Goal: Task Accomplishment & Management: Complete application form

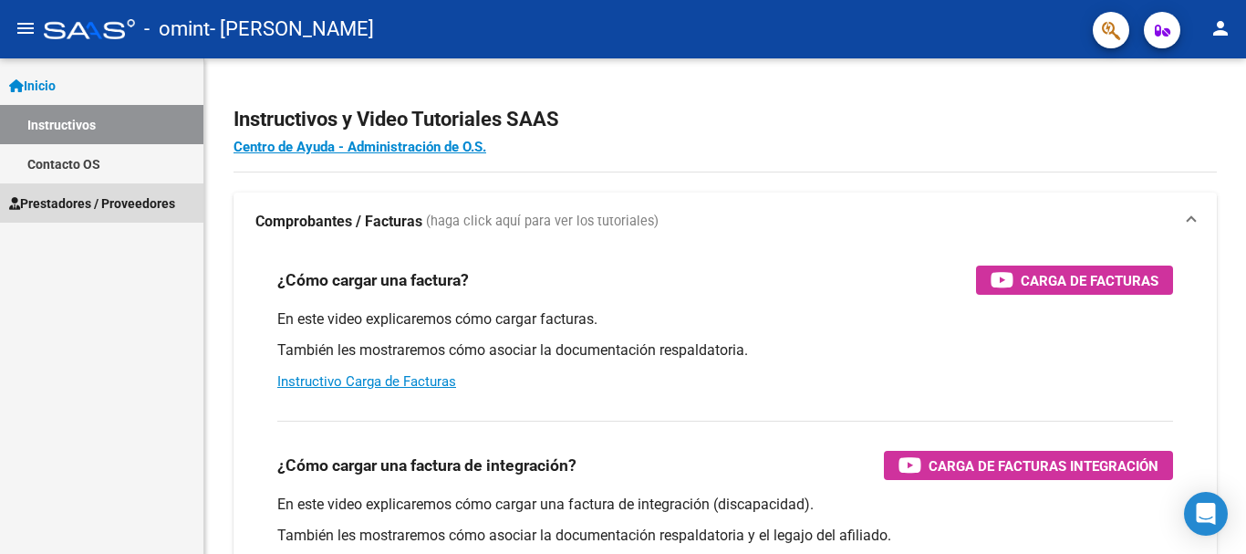
click at [74, 202] on span "Prestadores / Proveedores" at bounding box center [92, 203] width 166 height 20
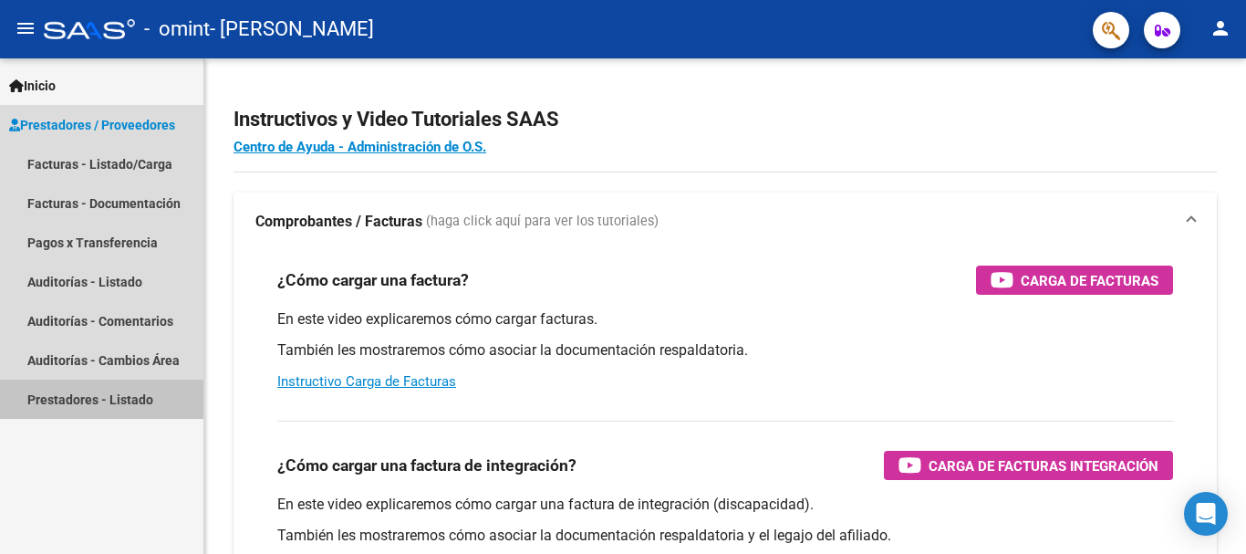
click at [121, 386] on link "Prestadores - Listado" at bounding box center [101, 398] width 203 height 39
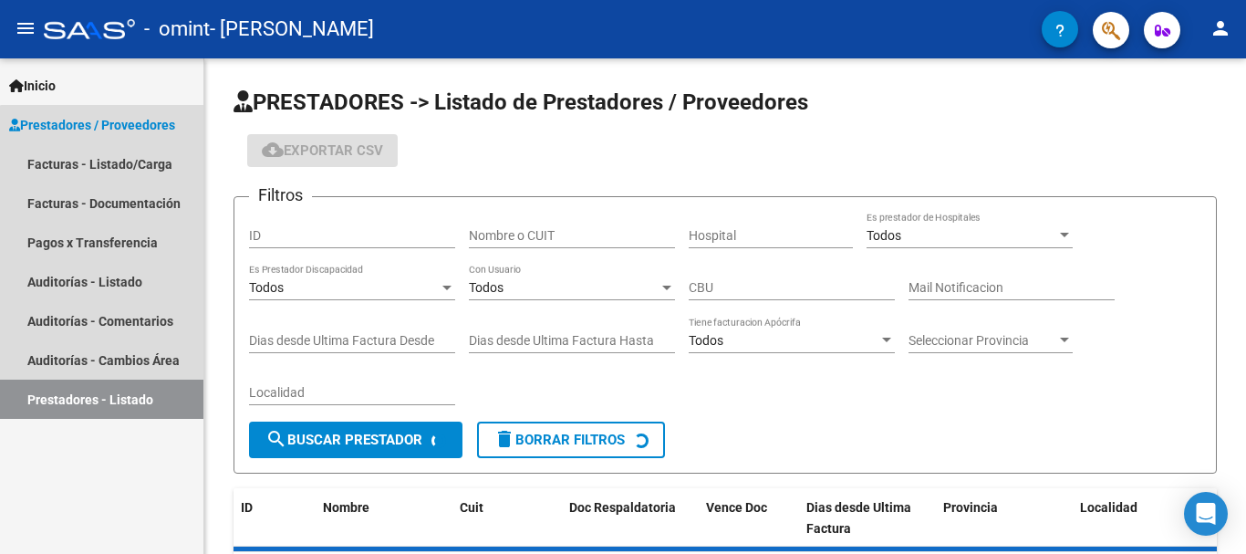
click at [123, 395] on link "Prestadores - Listado" at bounding box center [101, 398] width 203 height 39
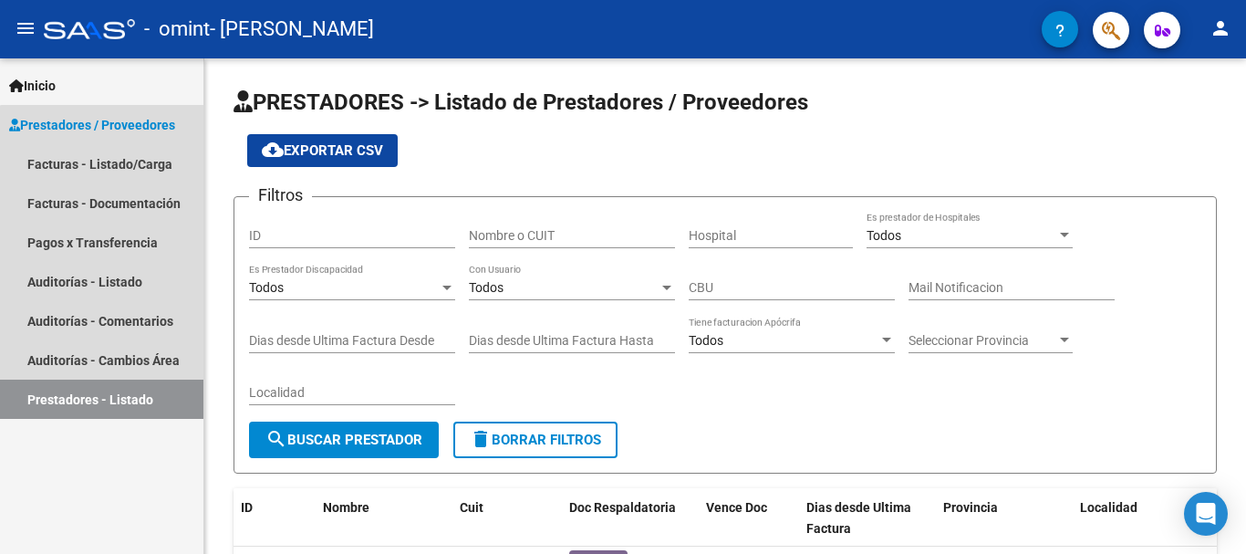
click at [123, 395] on link "Prestadores - Listado" at bounding box center [101, 398] width 203 height 39
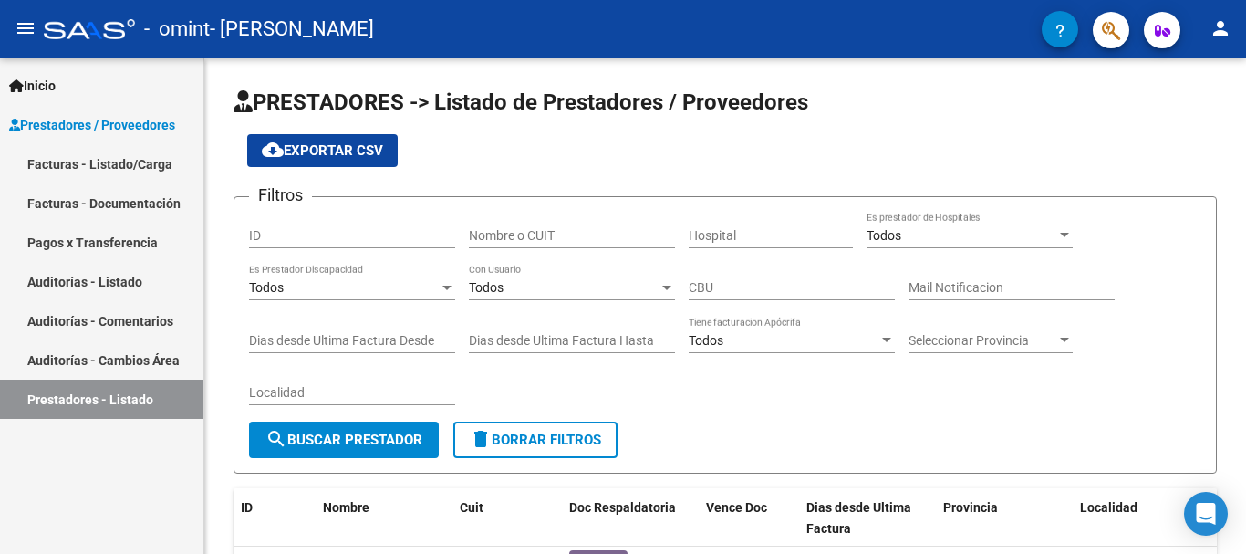
click at [119, 161] on link "Facturas - Listado/Carga" at bounding box center [101, 163] width 203 height 39
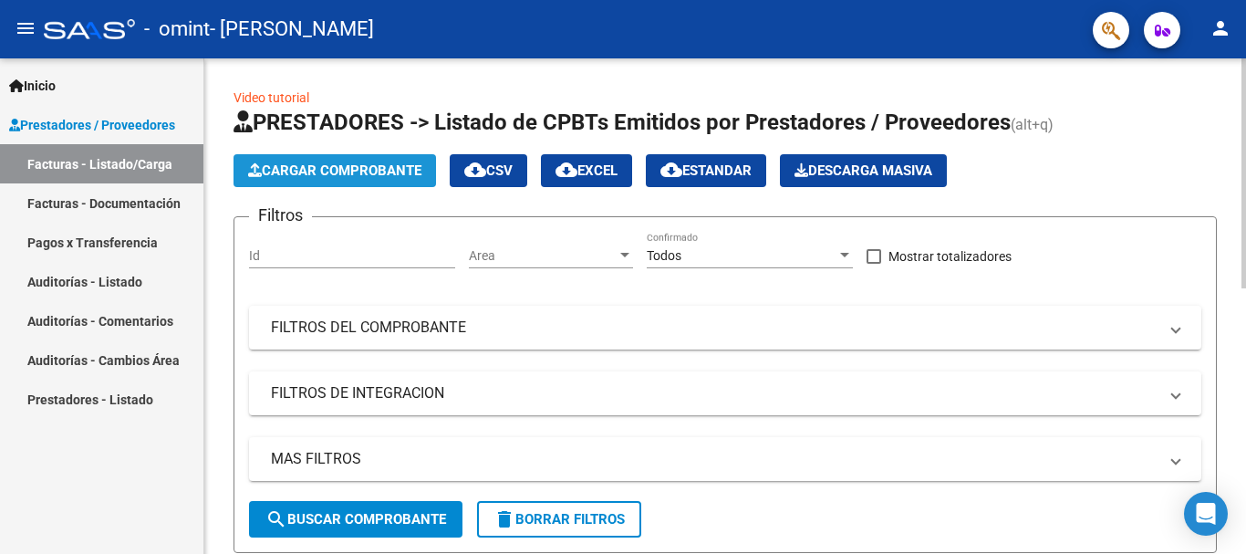
click at [338, 173] on span "Cargar Comprobante" at bounding box center [334, 170] width 173 height 16
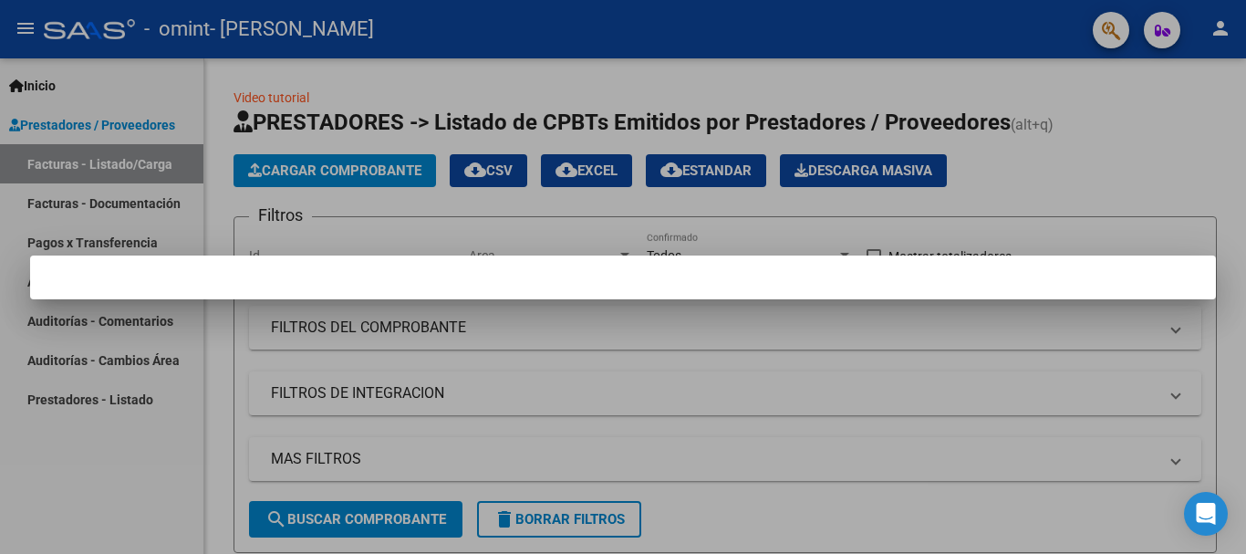
click at [360, 255] on mat-dialog-container at bounding box center [623, 277] width 1186 height 44
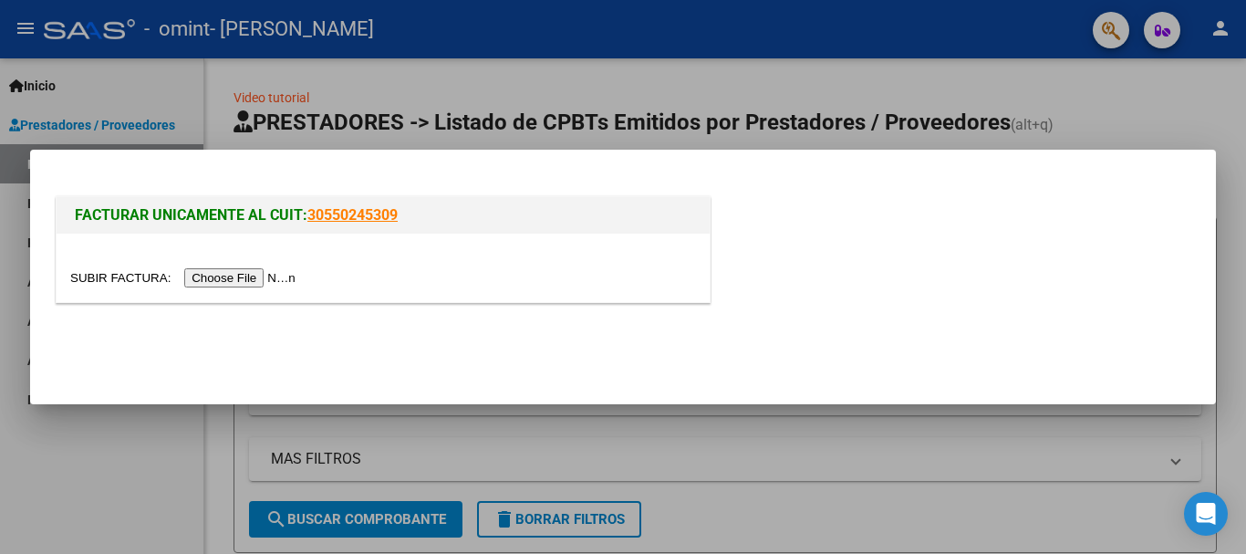
click at [238, 273] on input "file" at bounding box center [185, 277] width 231 height 19
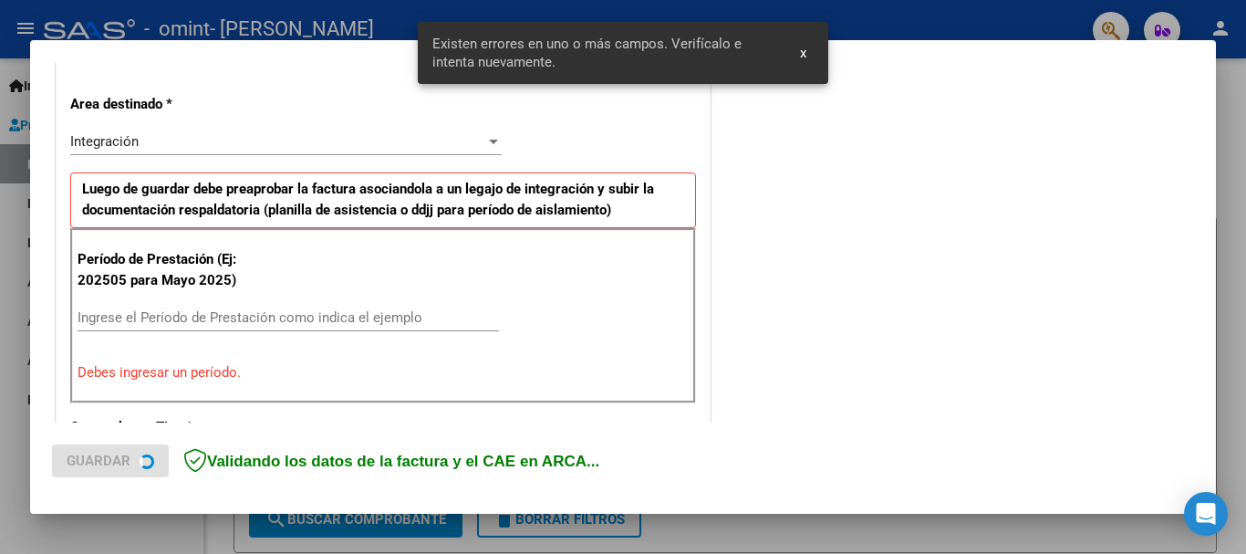
scroll to position [421, 0]
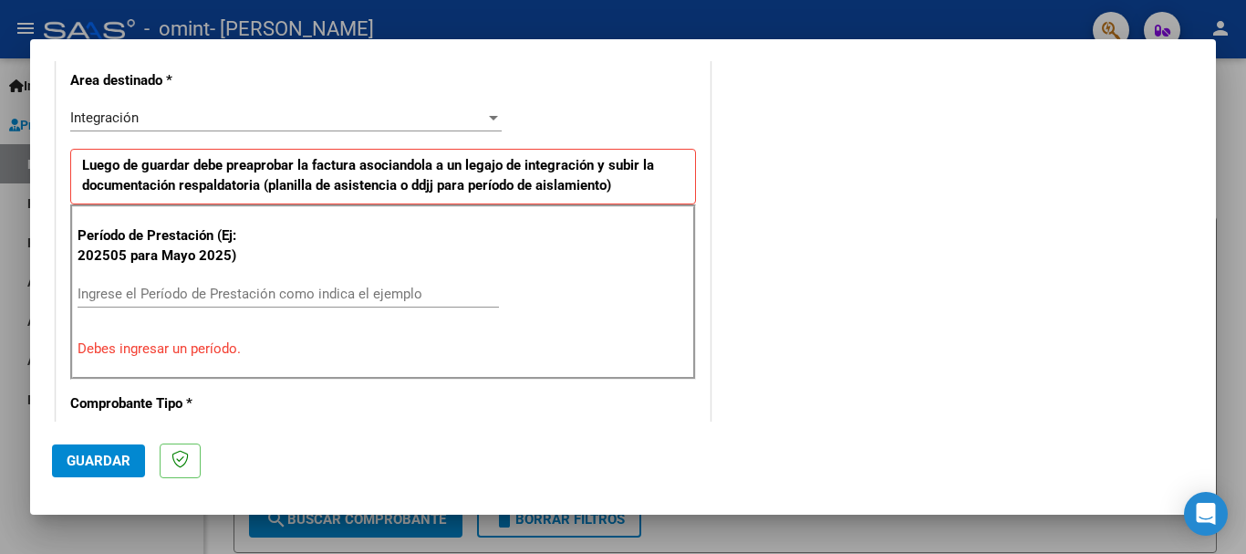
click at [144, 283] on div "Ingrese el Período de Prestación como indica el ejemplo" at bounding box center [288, 293] width 421 height 27
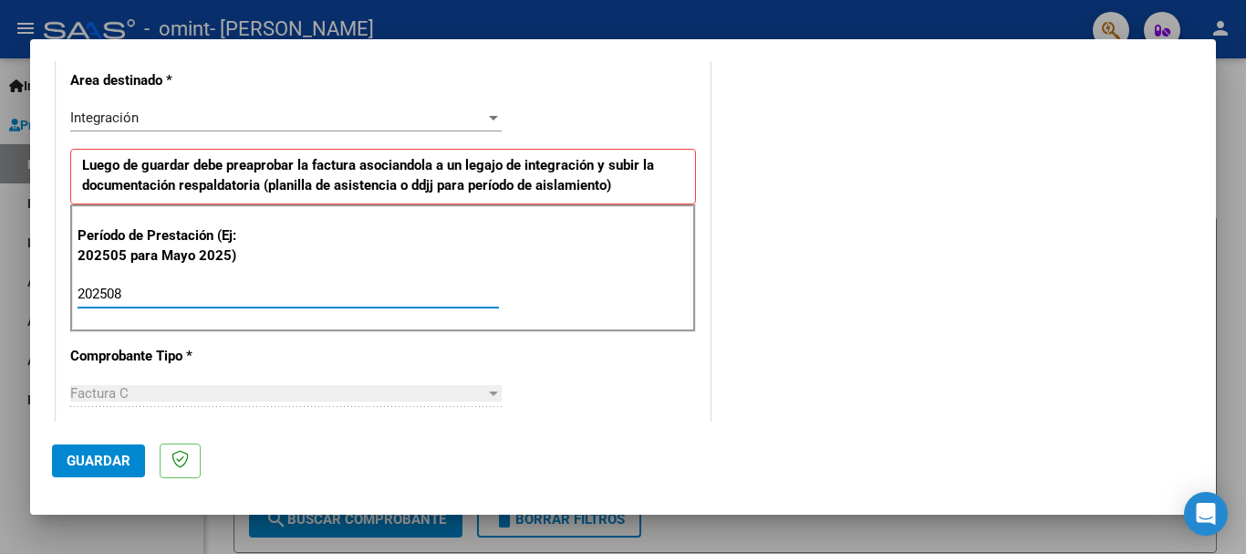
type input "202508"
click at [488, 399] on div at bounding box center [493, 393] width 16 height 15
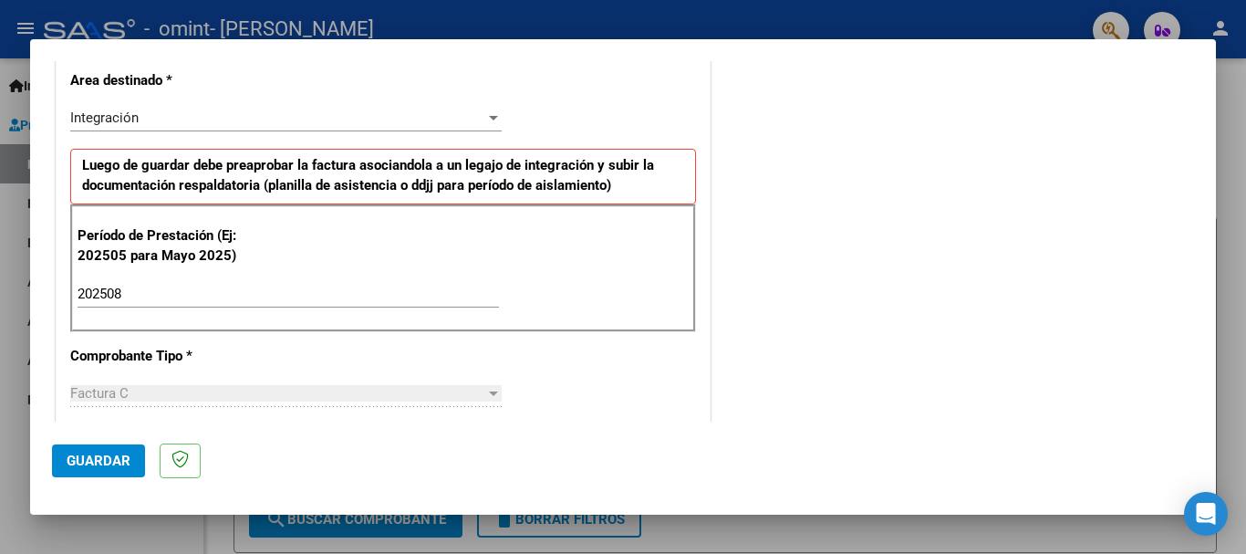
click at [485, 396] on div at bounding box center [493, 393] width 16 height 15
click at [98, 454] on span "Guardar" at bounding box center [99, 460] width 64 height 16
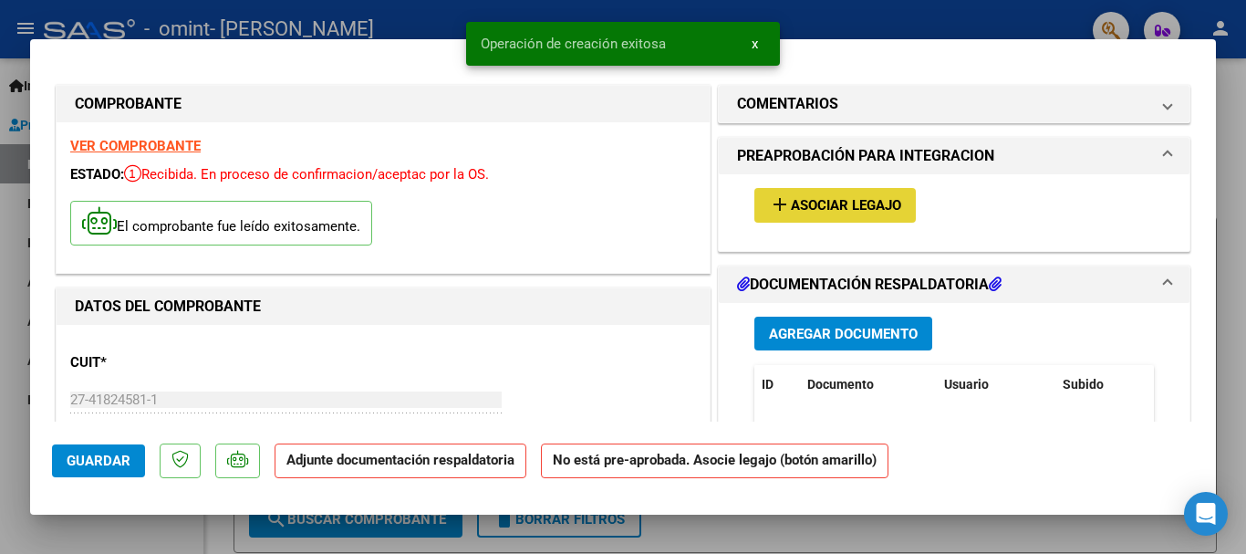
click at [848, 206] on span "Asociar Legajo" at bounding box center [846, 206] width 110 height 16
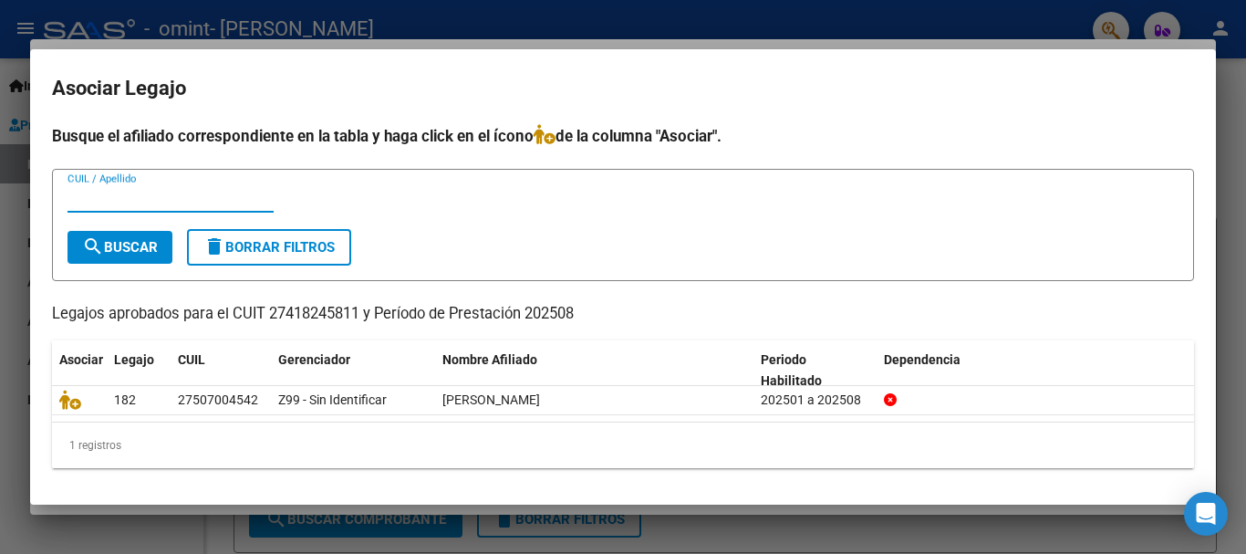
click at [550, 138] on icon at bounding box center [545, 134] width 22 height 20
click at [146, 240] on span "search Buscar" at bounding box center [120, 247] width 76 height 16
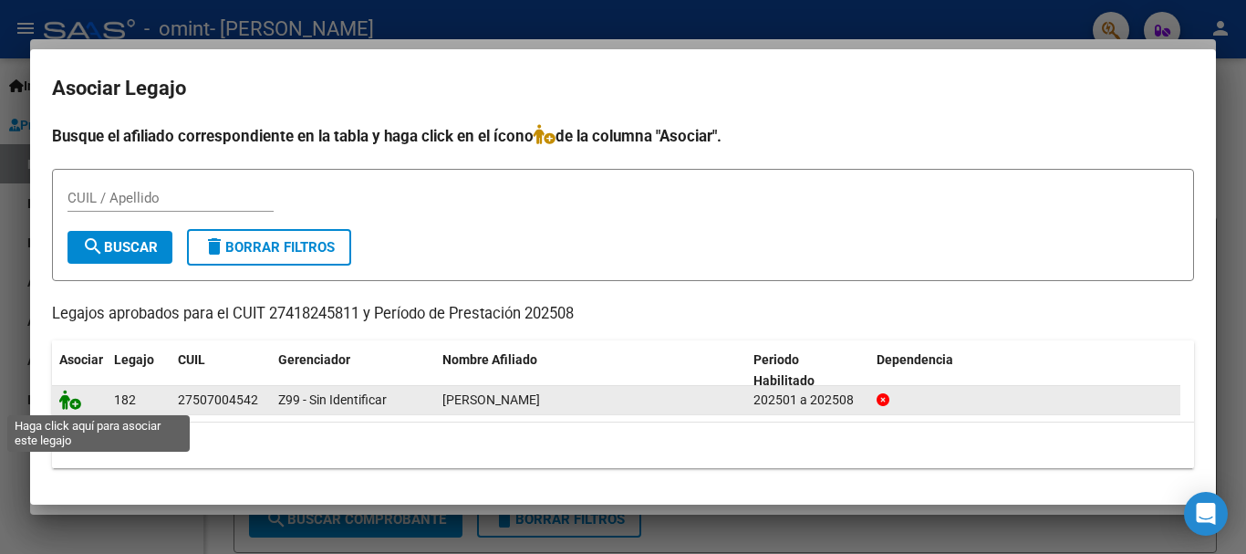
click at [65, 404] on icon at bounding box center [70, 399] width 22 height 20
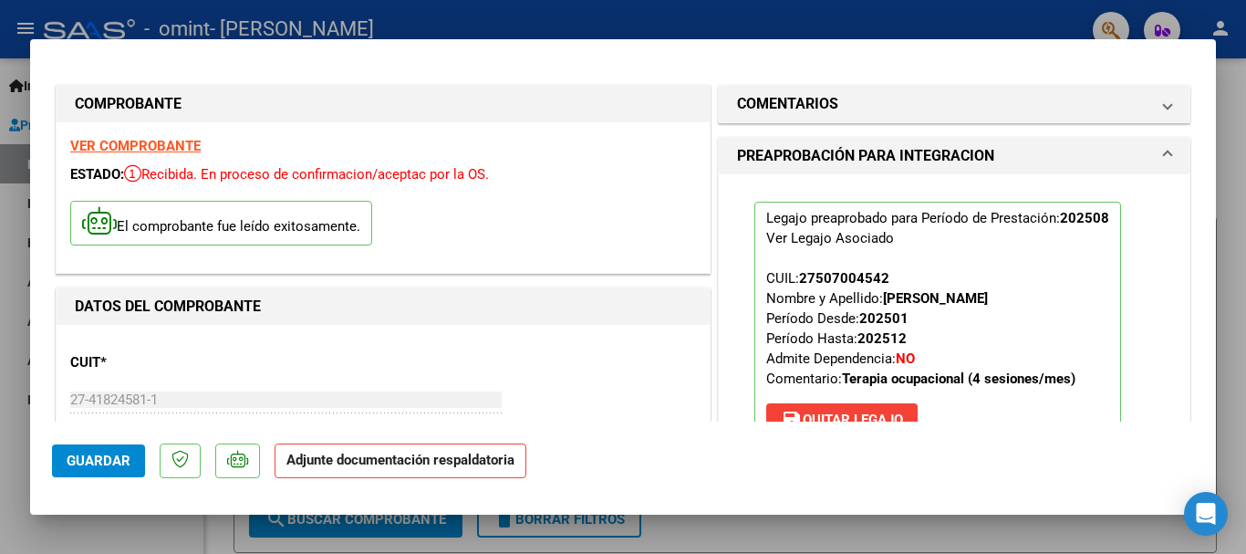
click at [342, 471] on p "Adjunte documentación respaldatoria" at bounding box center [401, 461] width 252 height 36
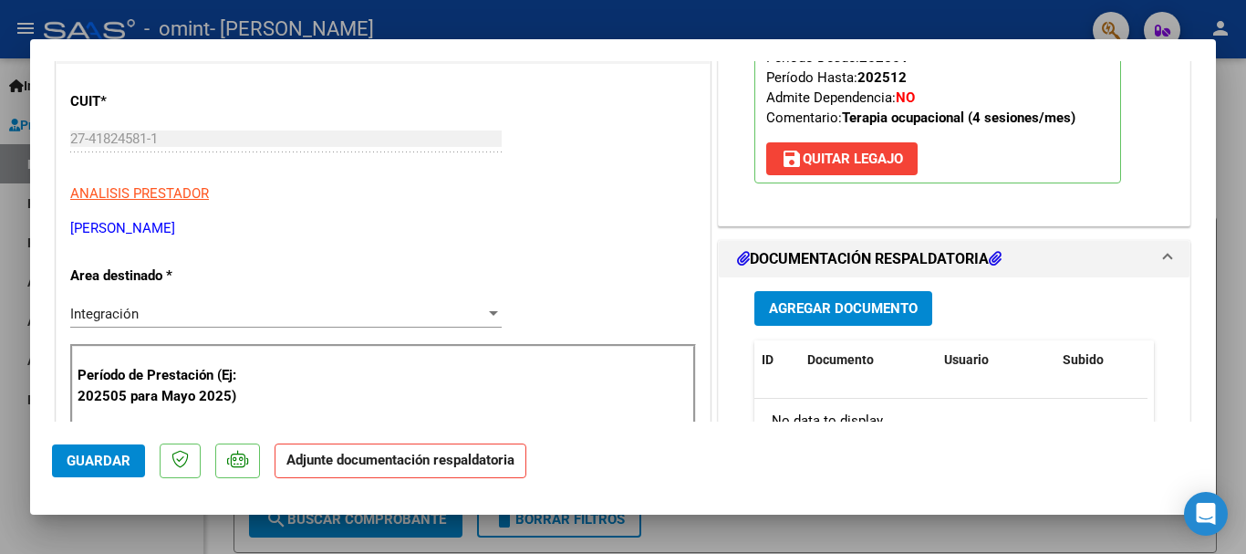
scroll to position [284, 0]
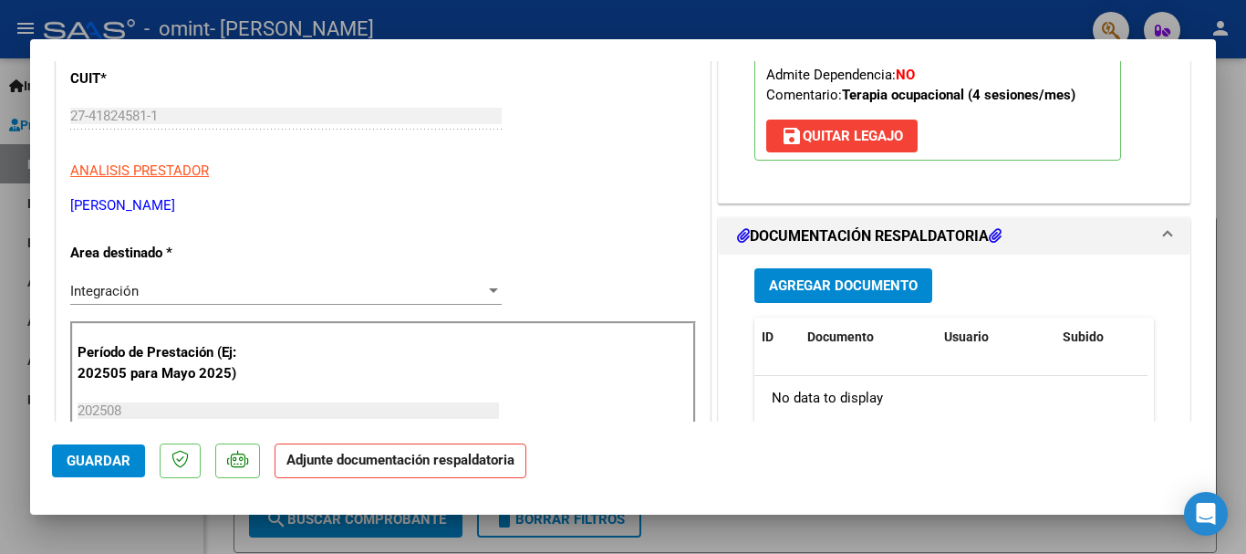
click at [863, 287] on span "Agregar Documento" at bounding box center [843, 286] width 149 height 16
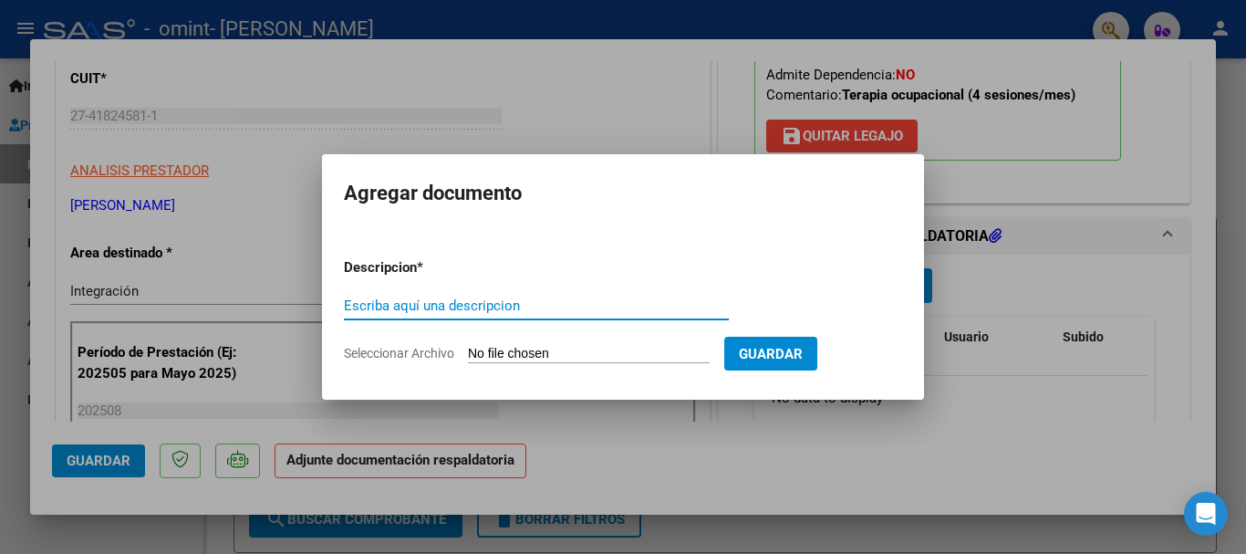
click at [378, 303] on input "Escriba aquí una descripcion" at bounding box center [536, 305] width 385 height 16
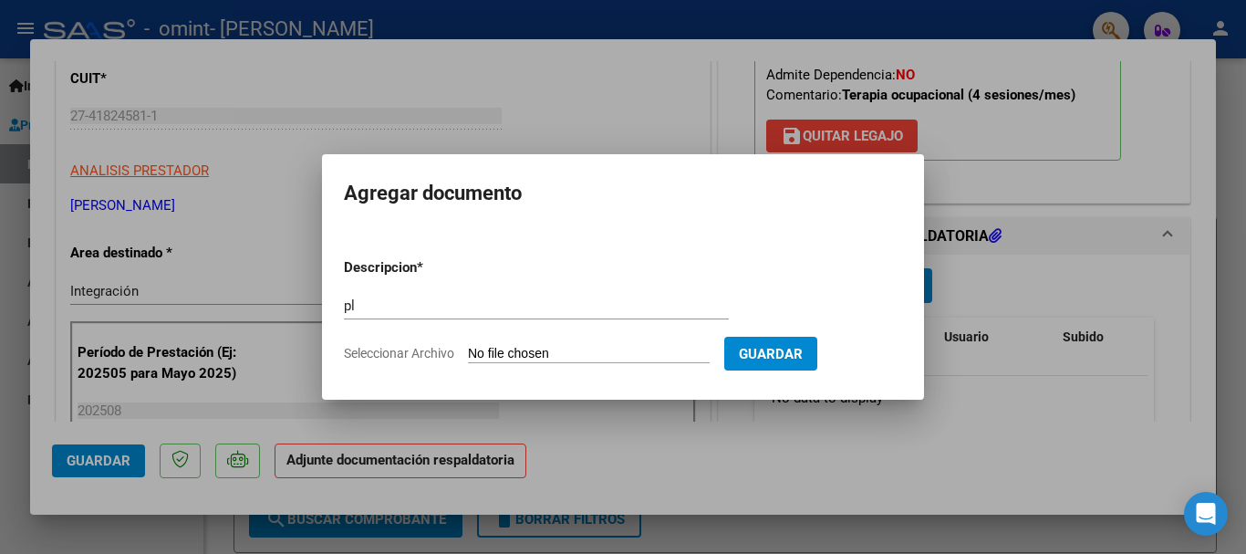
click at [571, 388] on mat-dialog-container "Agregar documento Descripcion * pl Escriba aquí una descripcion Seleccionar Arc…" at bounding box center [623, 276] width 602 height 244
click at [372, 301] on input "pl" at bounding box center [536, 305] width 385 height 16
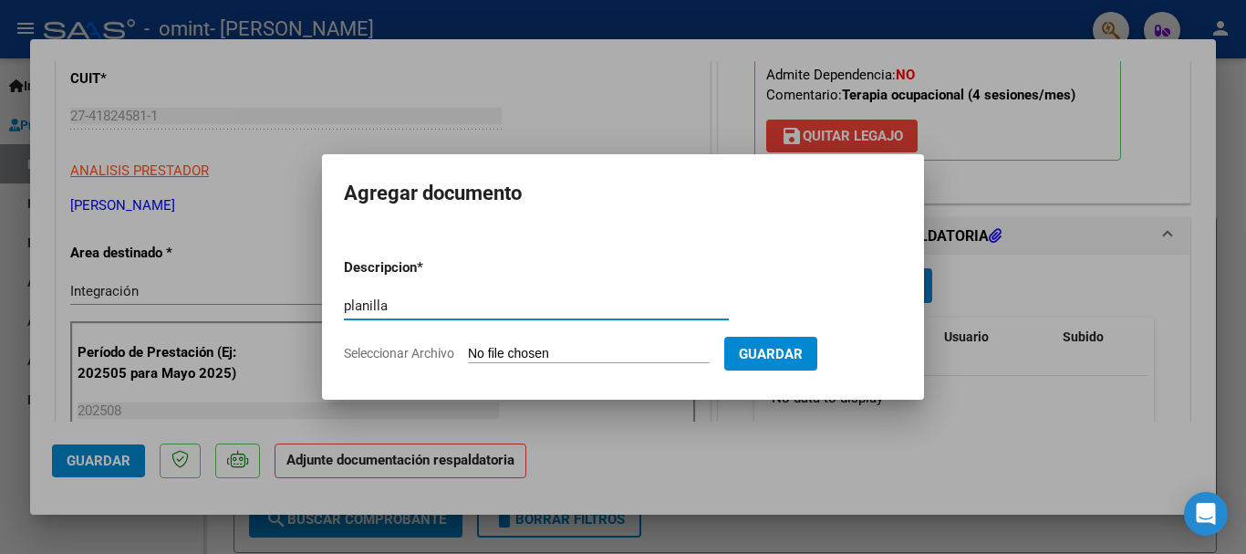
type input "planilla"
click at [399, 359] on span "Seleccionar Archivo" at bounding box center [399, 353] width 110 height 15
click at [468, 359] on input "Seleccionar Archivo" at bounding box center [589, 354] width 242 height 17
click at [401, 346] on span "Seleccionar Archivo" at bounding box center [399, 353] width 110 height 15
click at [468, 346] on input "Seleccionar Archivo" at bounding box center [589, 354] width 242 height 17
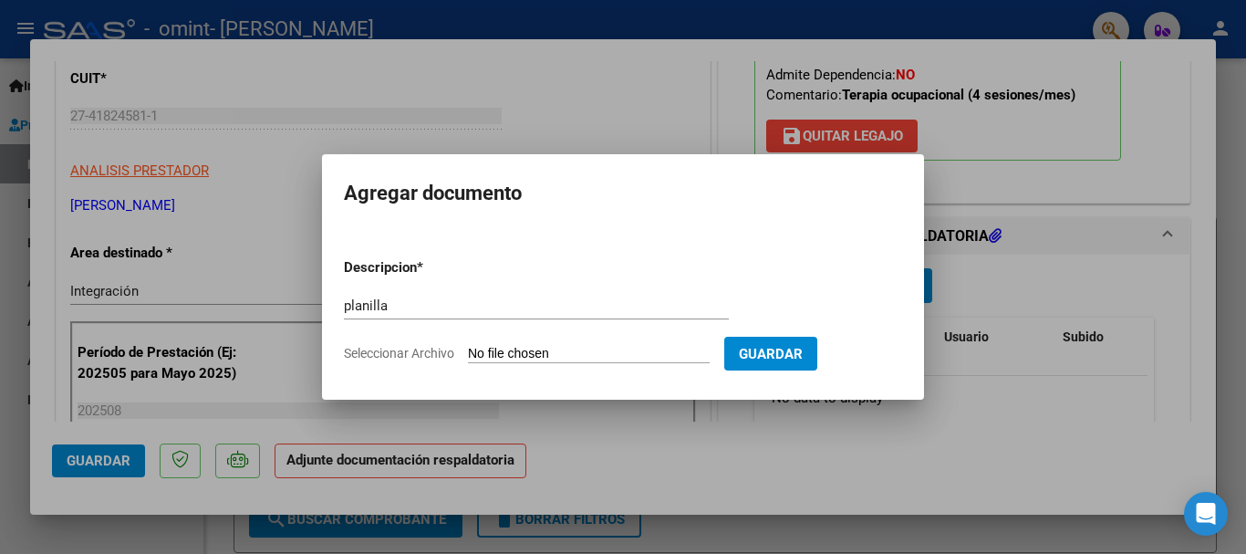
type input "C:\fakepath\[GEOGRAPHIC_DATA][PERSON_NAME].pdf"
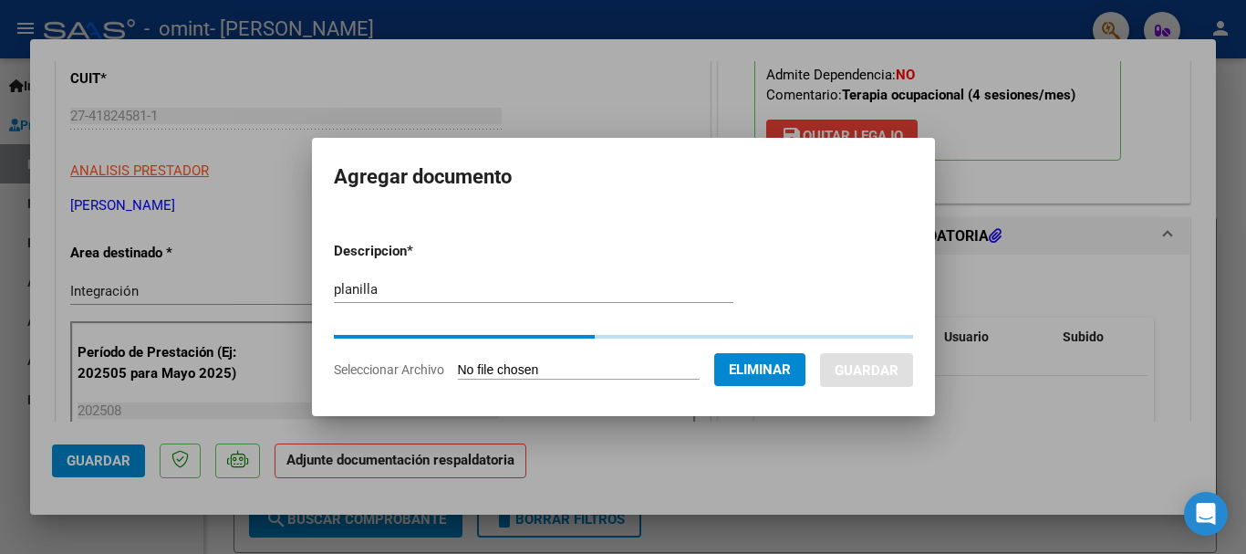
click at [386, 290] on input "planilla" at bounding box center [533, 289] width 399 height 16
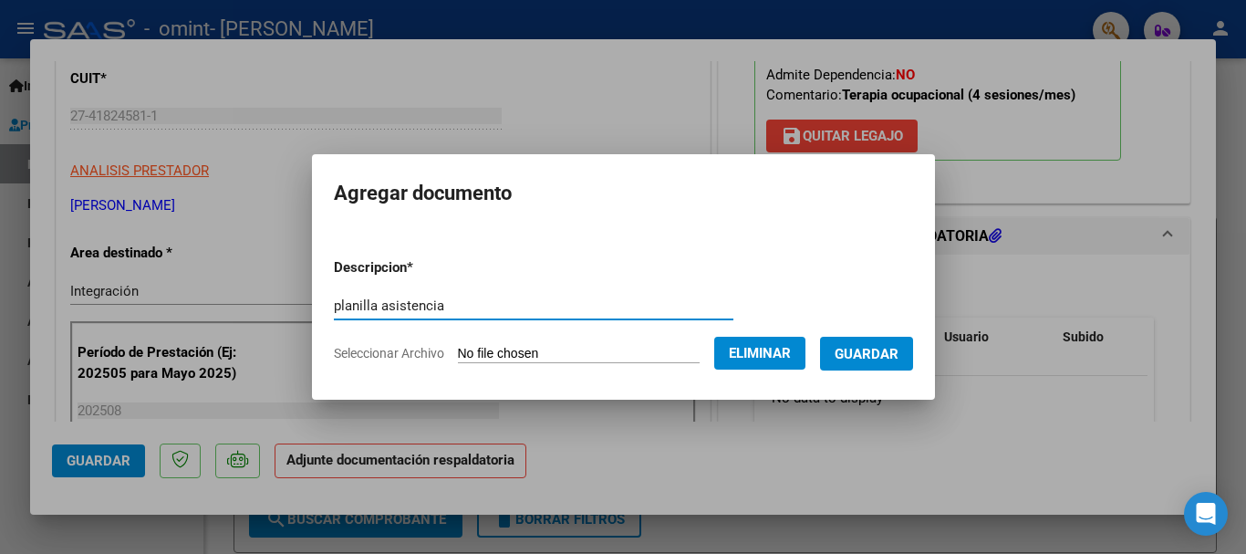
type input "planilla asistencia"
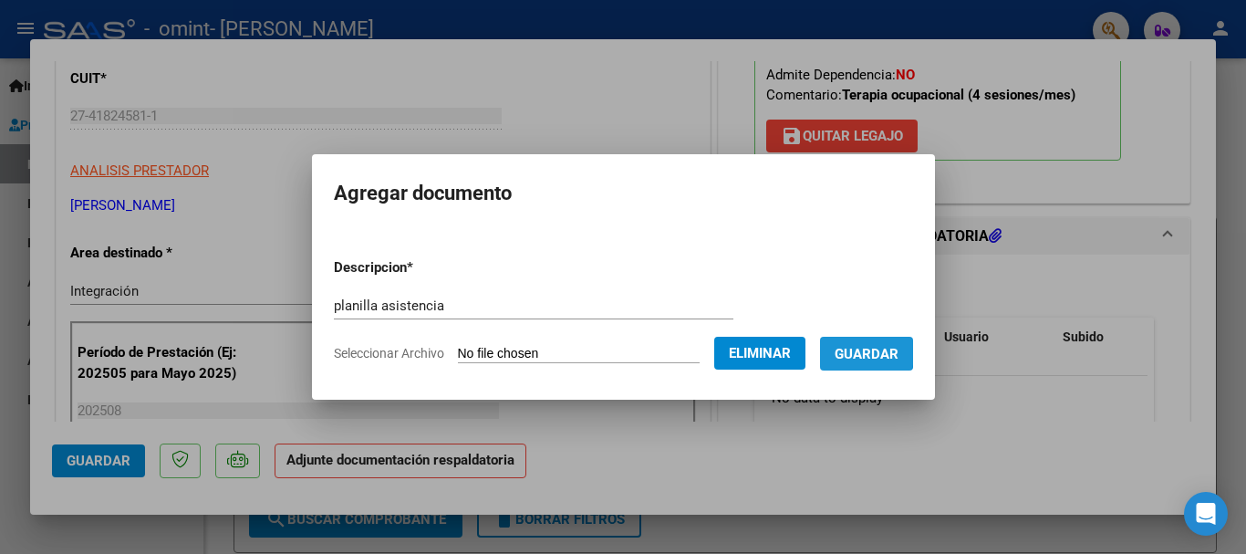
click at [872, 349] on span "Guardar" at bounding box center [867, 354] width 64 height 16
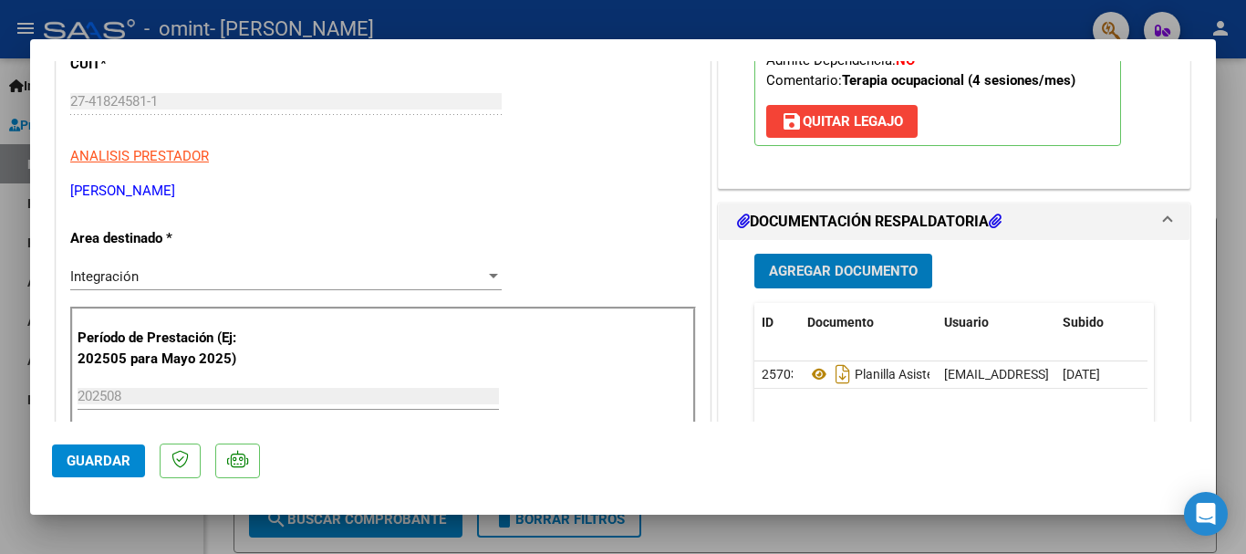
scroll to position [299, 0]
click at [104, 458] on span "Guardar" at bounding box center [99, 460] width 64 height 16
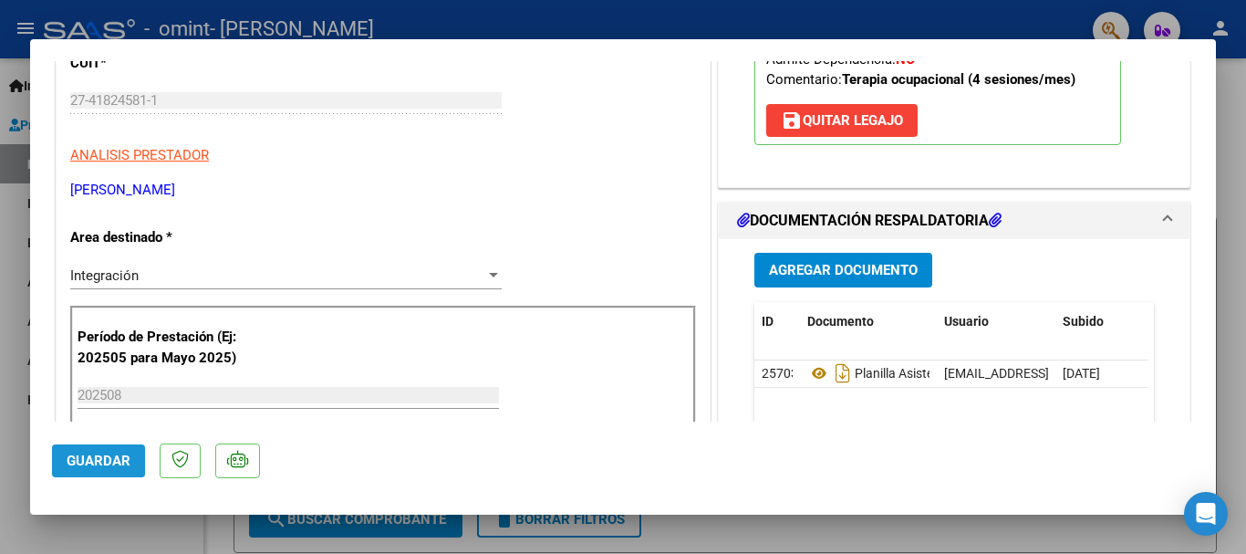
click at [103, 458] on span "Guardar" at bounding box center [99, 460] width 64 height 16
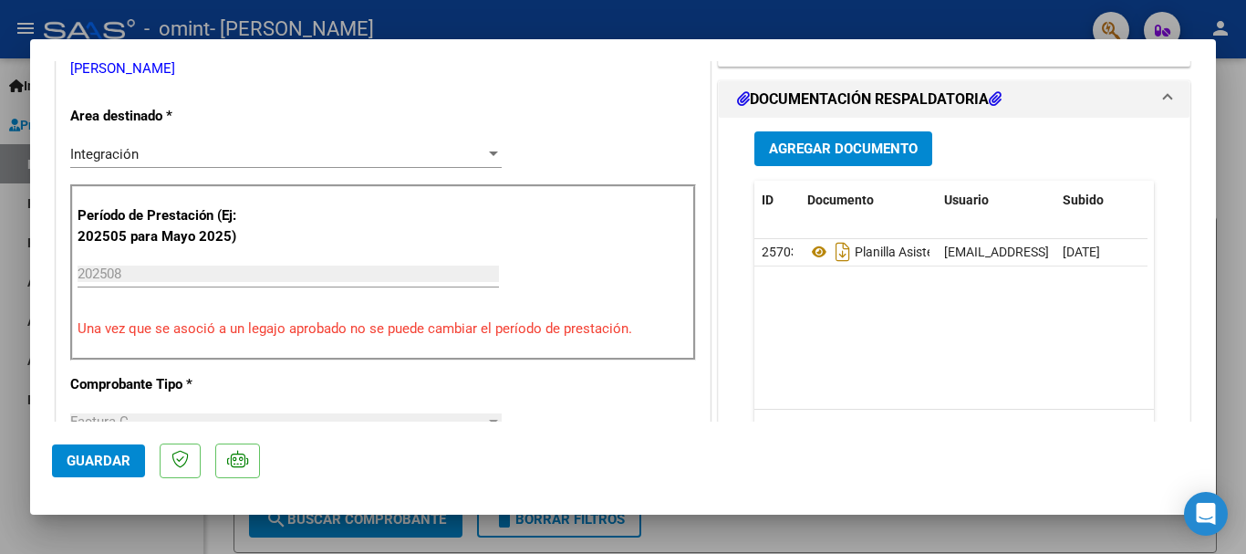
scroll to position [0, 0]
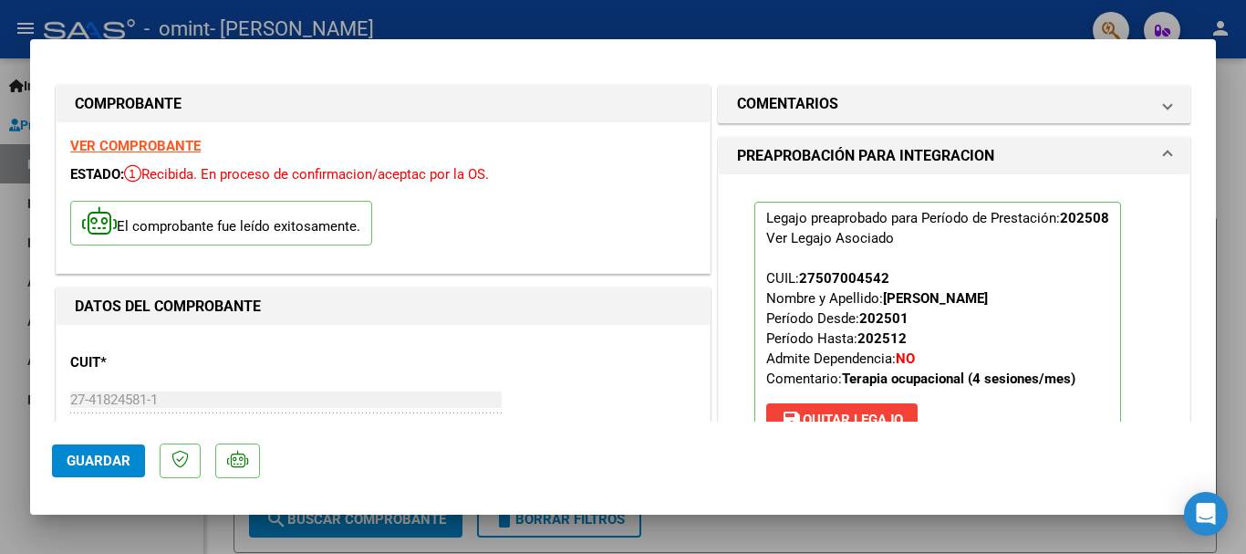
click at [296, 23] on div at bounding box center [623, 277] width 1246 height 554
type input "$ 0,00"
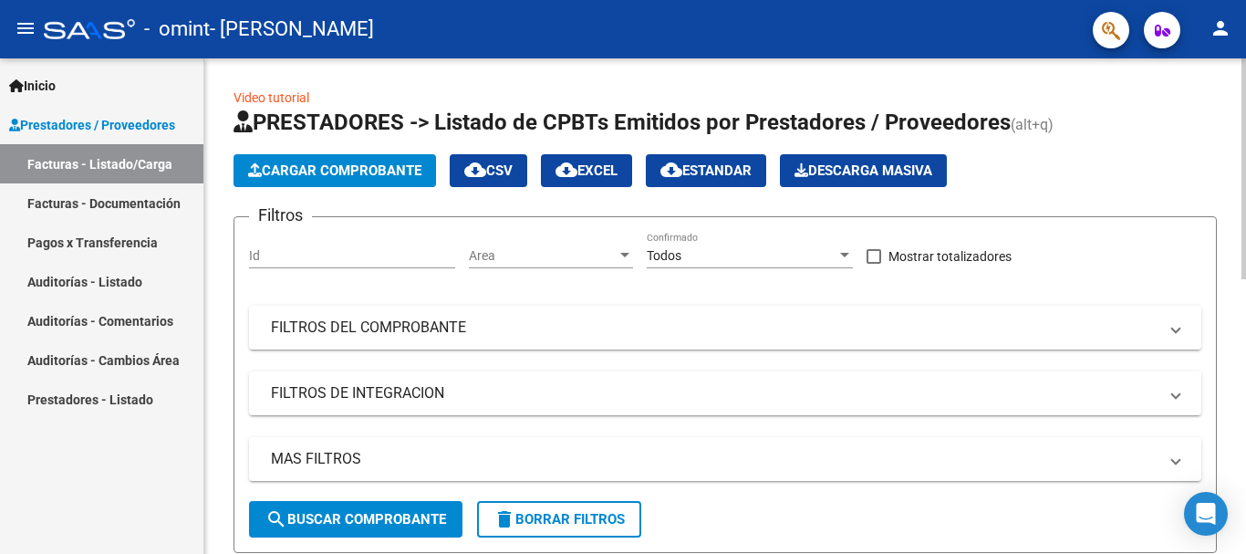
drag, startPoint x: 410, startPoint y: 413, endPoint x: 370, endPoint y: 519, distance: 112.8
click at [370, 519] on span "search Buscar Comprobante" at bounding box center [355, 519] width 181 height 16
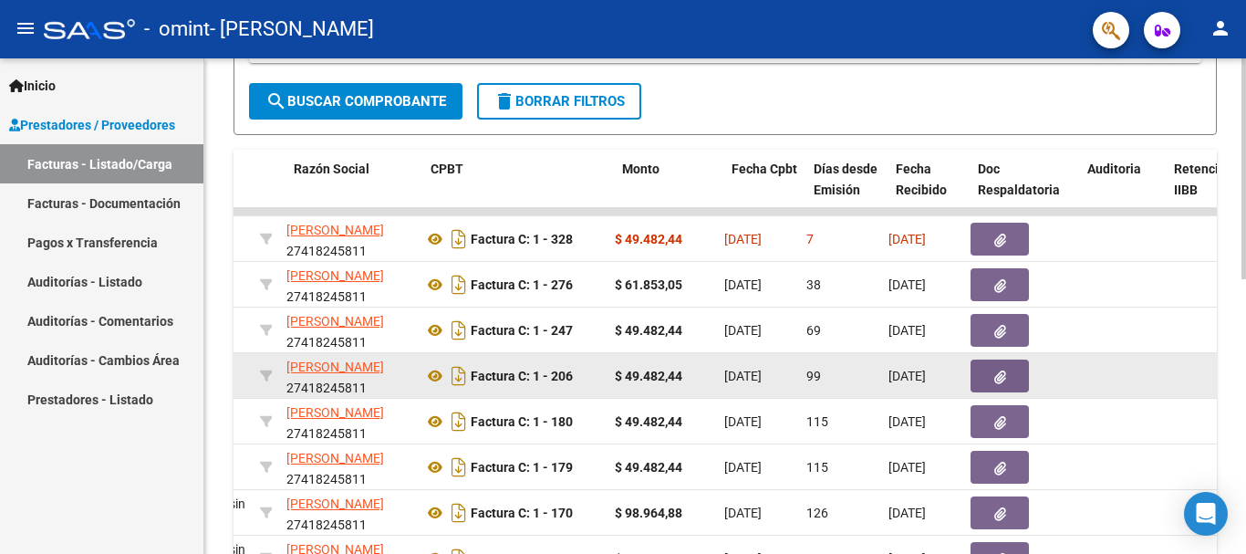
scroll to position [0, 462]
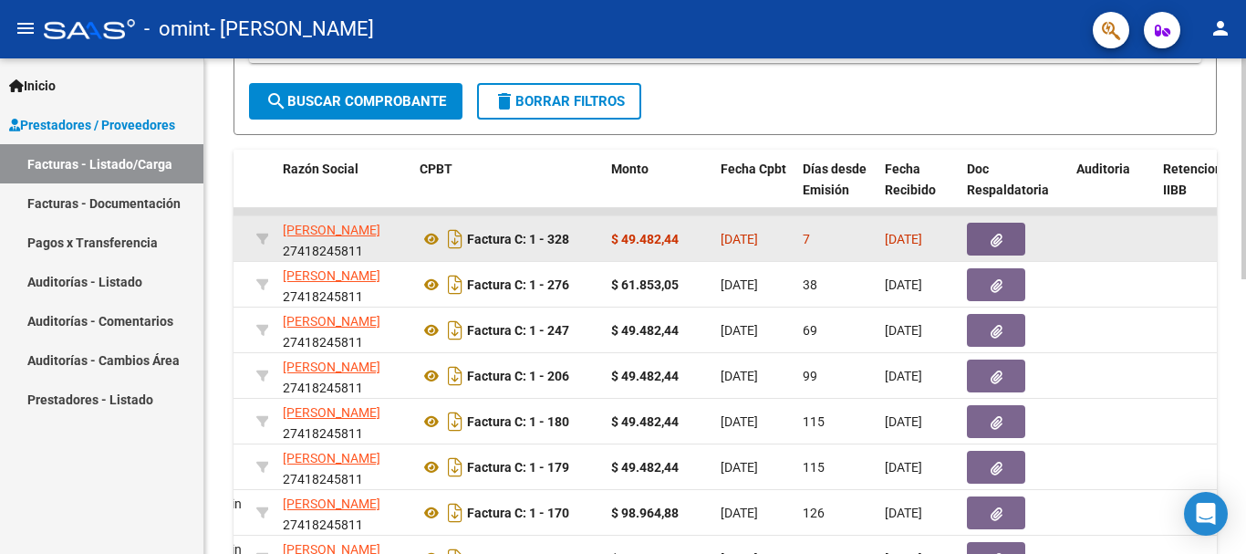
click at [993, 241] on icon "button" at bounding box center [996, 240] width 12 height 14
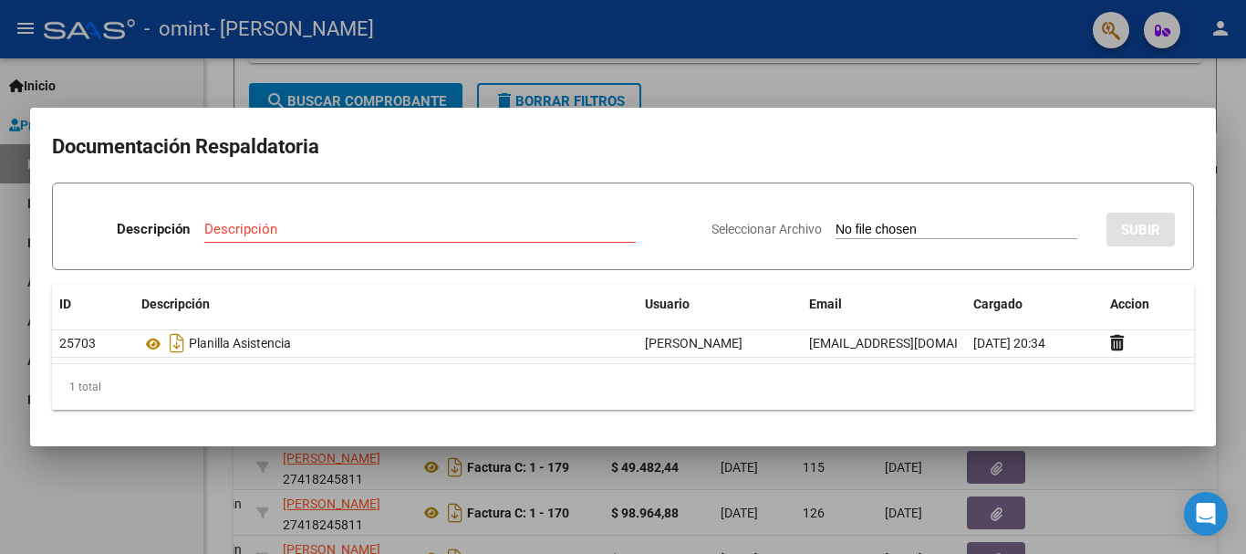
click at [886, 80] on div at bounding box center [623, 277] width 1246 height 554
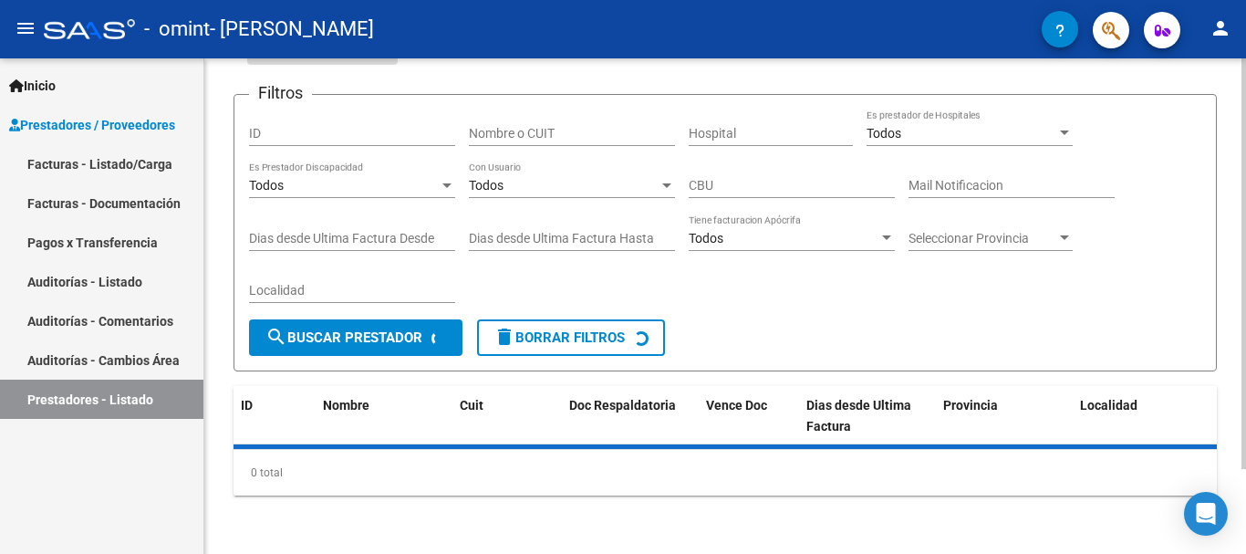
scroll to position [160, 0]
